Goal: Navigation & Orientation: Find specific page/section

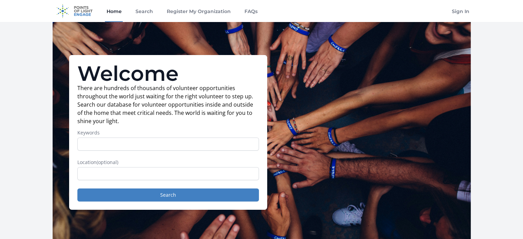
click at [111, 9] on link "Home" at bounding box center [114, 11] width 18 height 22
click at [119, 11] on link "Home" at bounding box center [114, 11] width 18 height 22
click at [110, 11] on link "Home" at bounding box center [114, 11] width 18 height 22
click at [147, 13] on link "Search" at bounding box center [144, 11] width 20 height 22
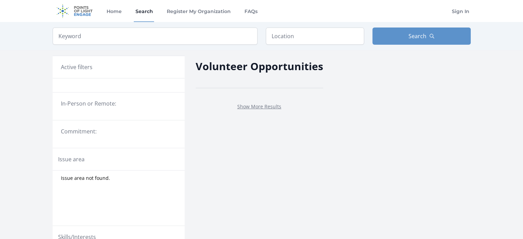
click at [208, 11] on link "Register My Organization" at bounding box center [198, 11] width 67 height 22
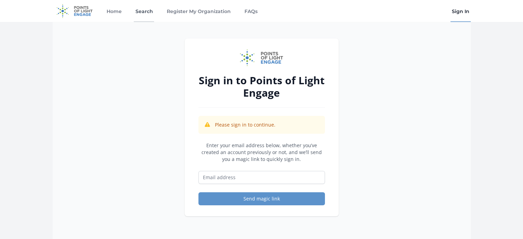
click at [144, 14] on link "Search" at bounding box center [144, 11] width 20 height 22
